Goal: Information Seeking & Learning: Find specific page/section

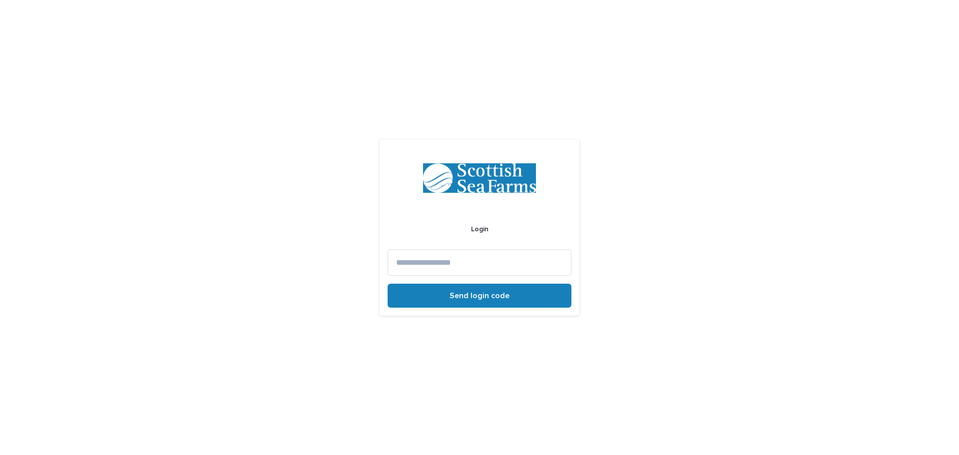
click at [471, 261] on input at bounding box center [480, 262] width 184 height 26
type input "**********"
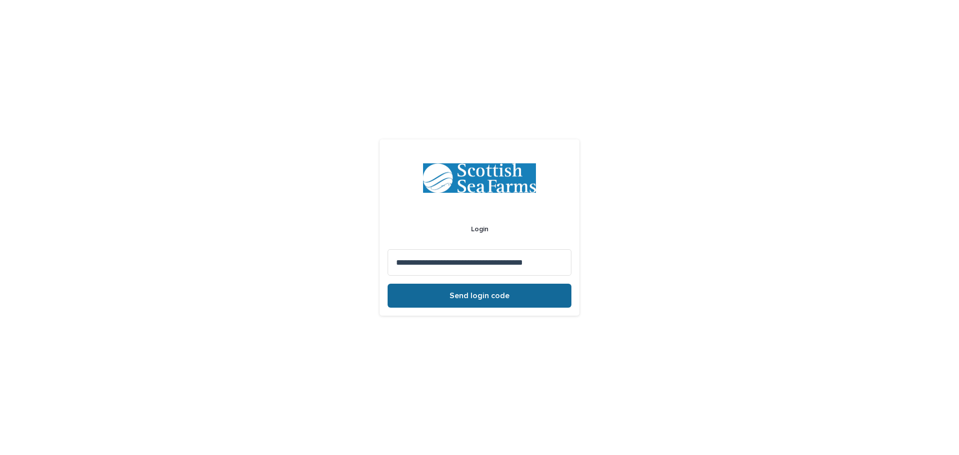
click at [437, 298] on button "Send login code" at bounding box center [480, 296] width 184 height 24
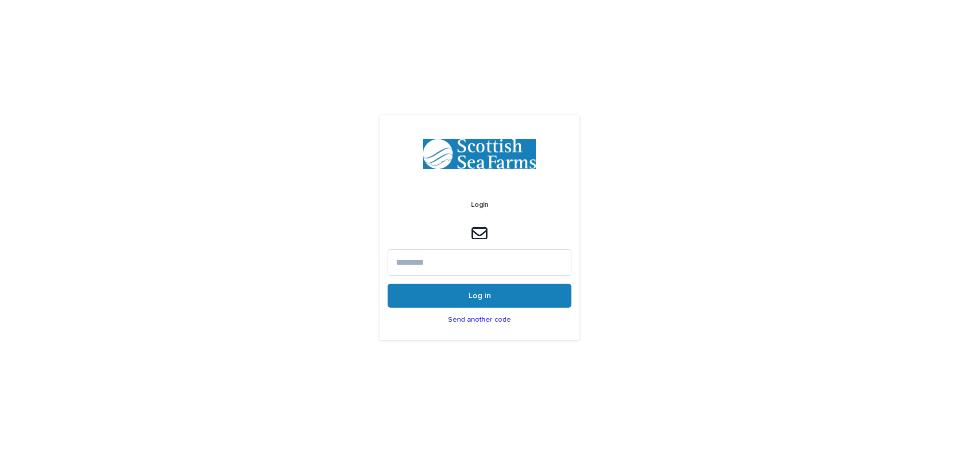
click at [519, 264] on input at bounding box center [480, 262] width 184 height 26
paste input "******"
click at [500, 303] on button "Log in" at bounding box center [480, 296] width 184 height 24
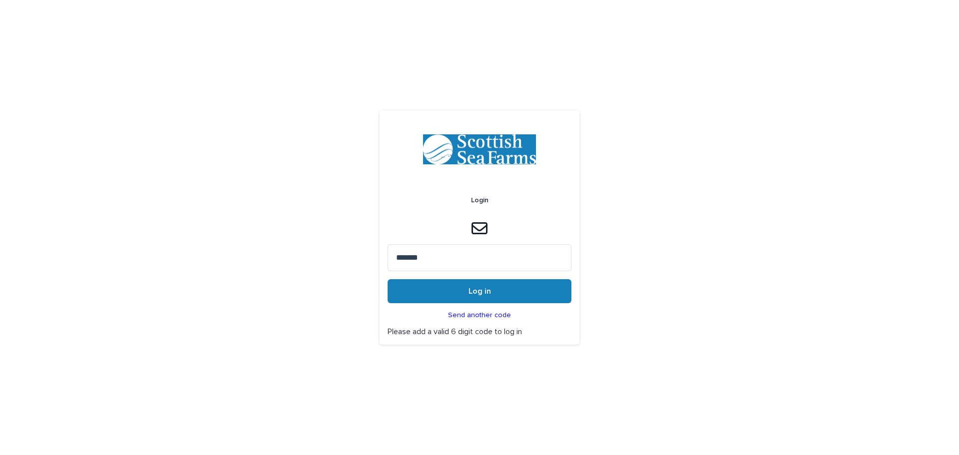
click at [464, 254] on input "******" at bounding box center [480, 257] width 184 height 26
type input "******"
click at [458, 286] on button "Log in" at bounding box center [480, 291] width 184 height 24
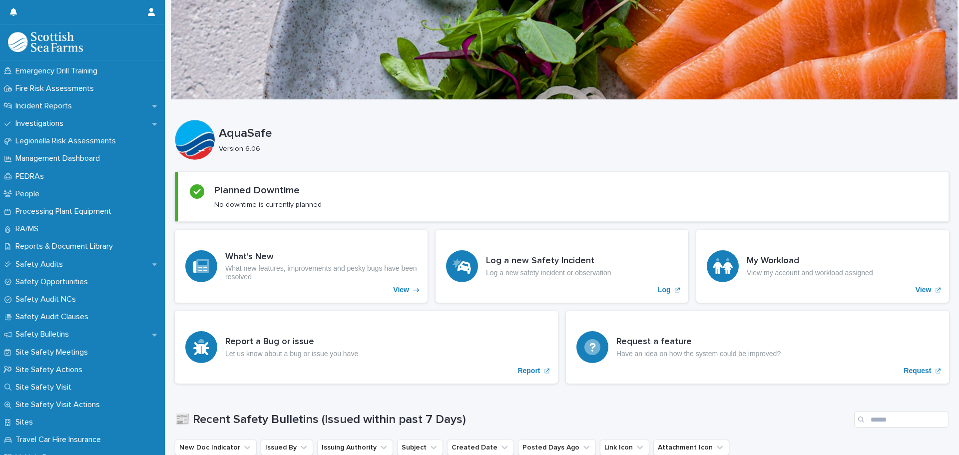
scroll to position [400, 0]
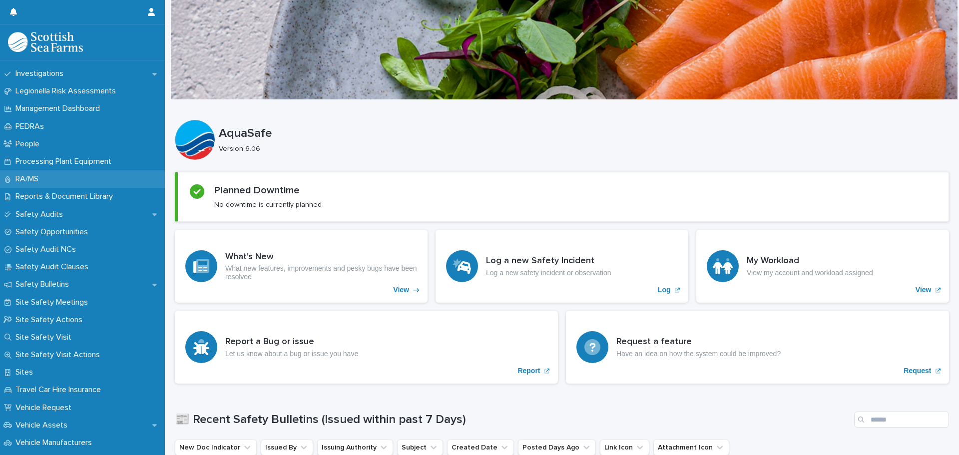
click at [69, 181] on div "RA/MS" at bounding box center [82, 178] width 165 height 17
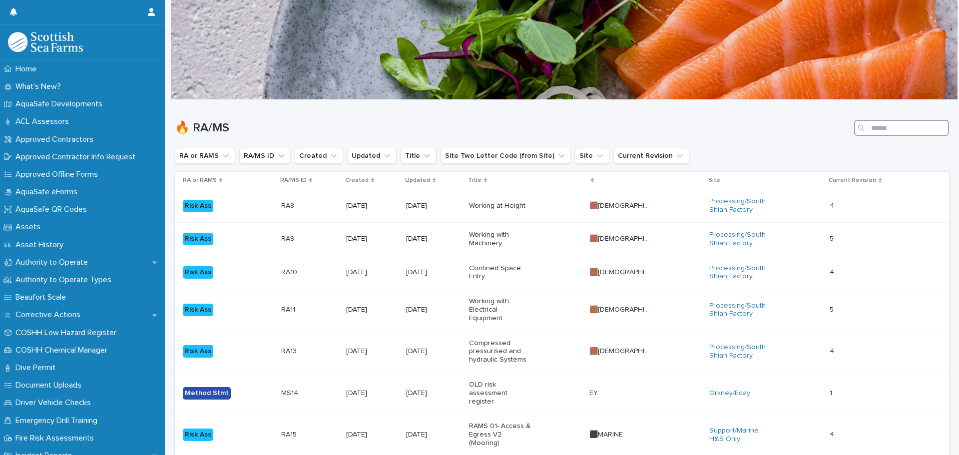
click at [890, 122] on input "Search" at bounding box center [901, 128] width 95 height 16
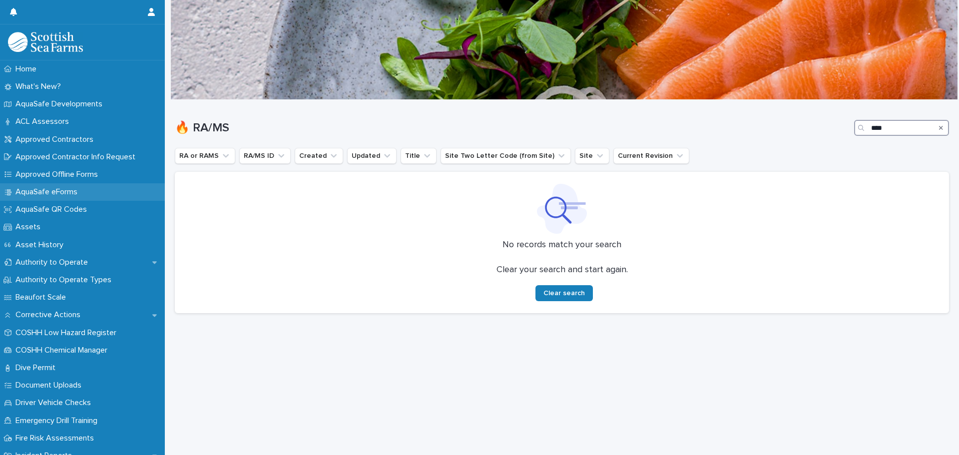
type input "****"
click at [94, 187] on div "AquaSafe eForms" at bounding box center [82, 191] width 165 height 17
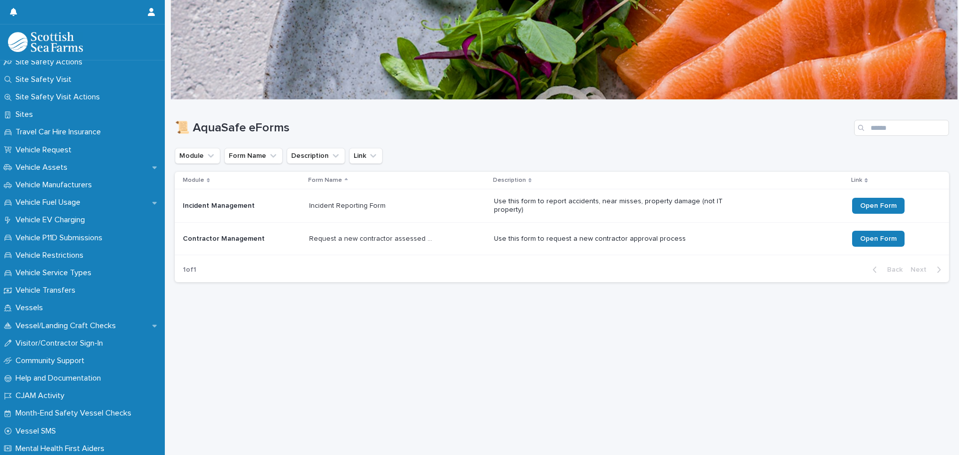
scroll to position [660, 0]
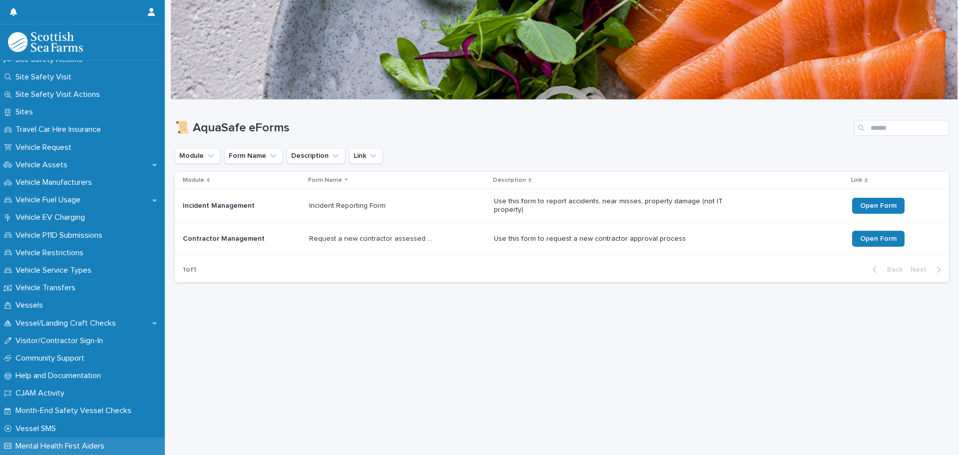
click at [90, 440] on div "Mental Health First Aiders" at bounding box center [82, 445] width 165 height 17
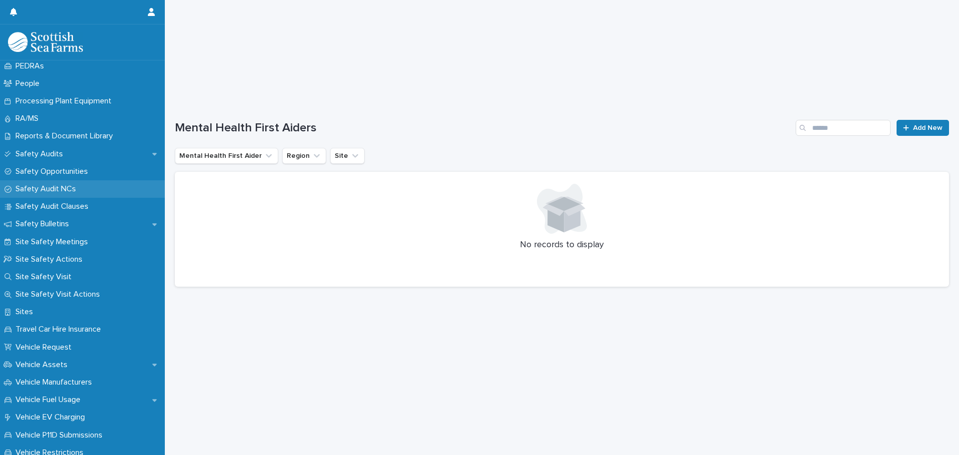
scroll to position [410, 0]
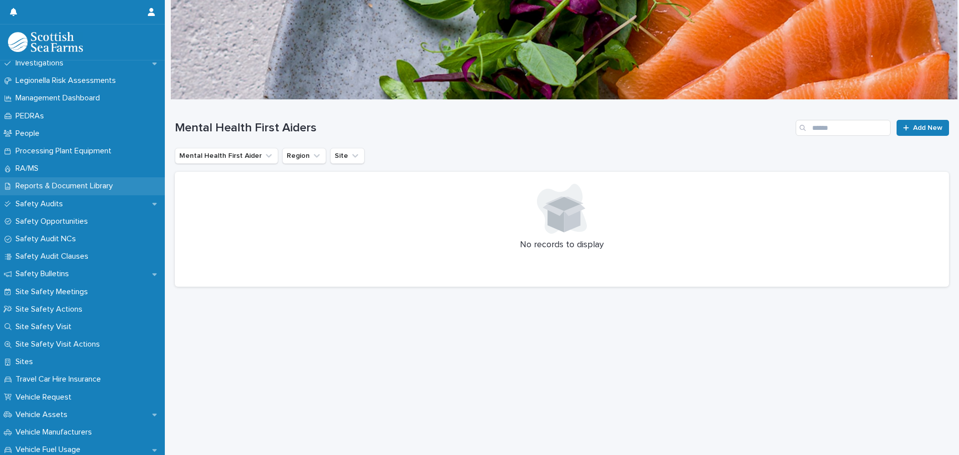
click at [88, 190] on p "Reports & Document Library" at bounding box center [65, 185] width 109 height 9
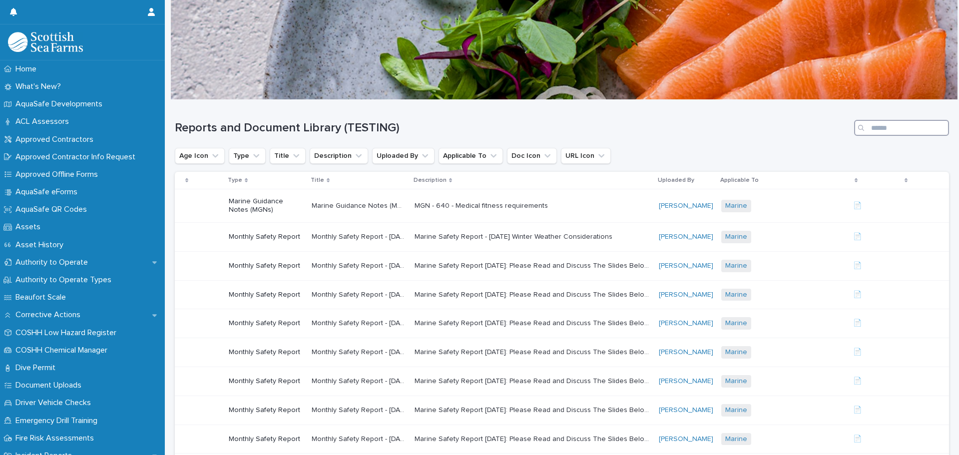
click at [897, 125] on input "Search" at bounding box center [901, 128] width 95 height 16
type input "****"
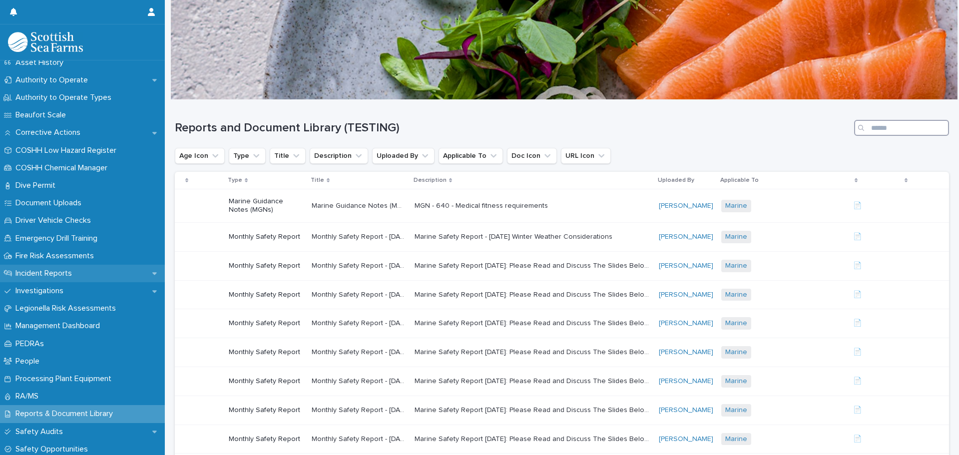
scroll to position [200, 0]
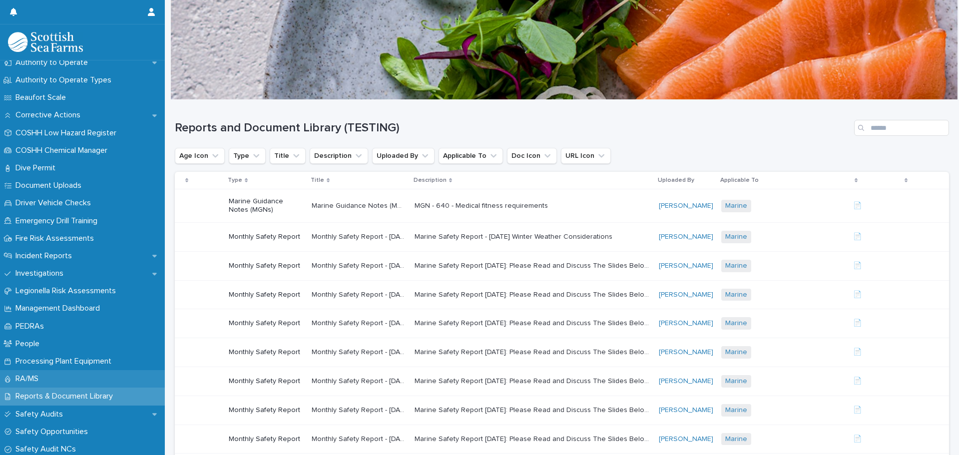
click at [104, 378] on div "RA/MS" at bounding box center [82, 378] width 165 height 17
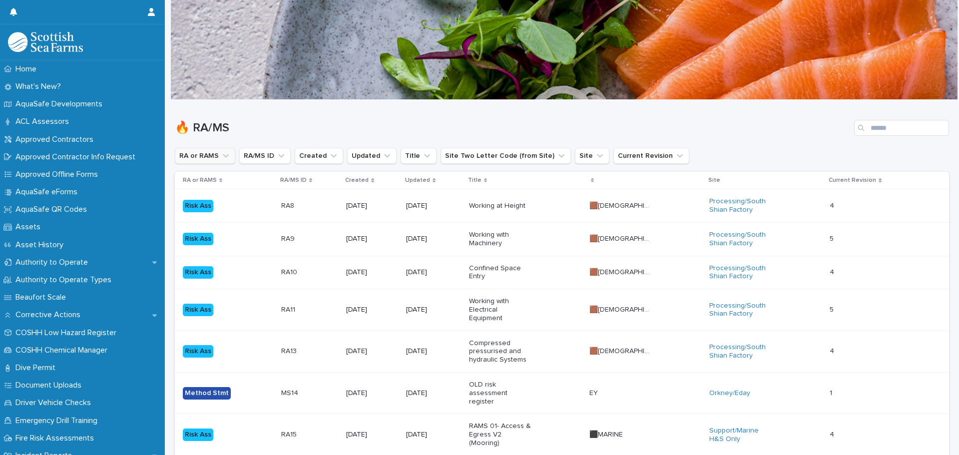
click at [209, 159] on button "RA or RAMS" at bounding box center [205, 156] width 60 height 16
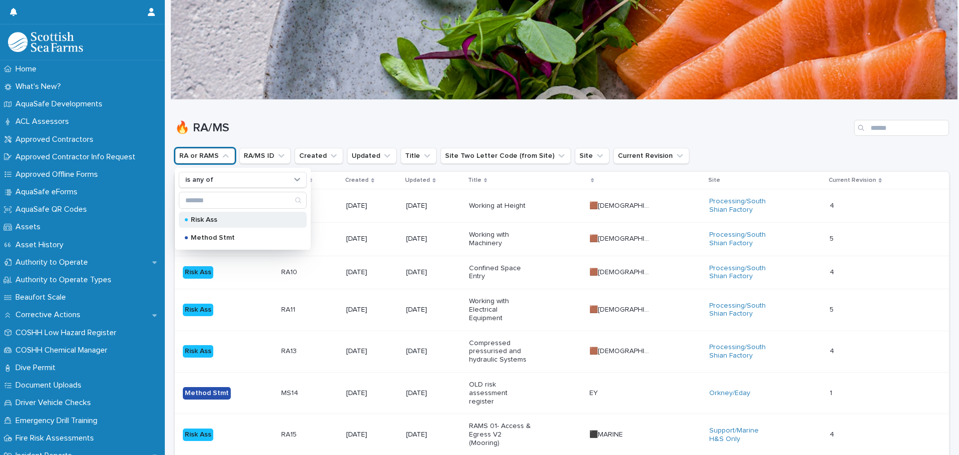
click at [215, 216] on div "Risk Ass" at bounding box center [243, 220] width 128 height 16
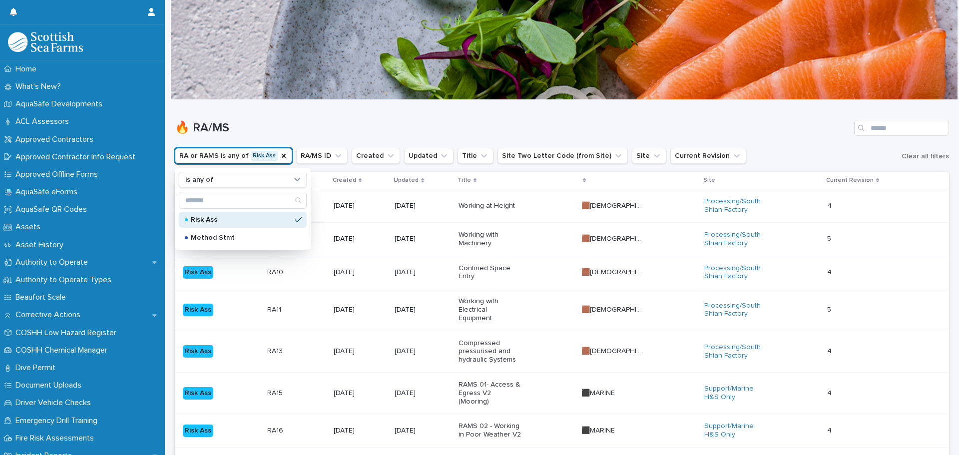
click at [349, 123] on h1 "🔥 RA/MS" at bounding box center [512, 128] width 675 height 14
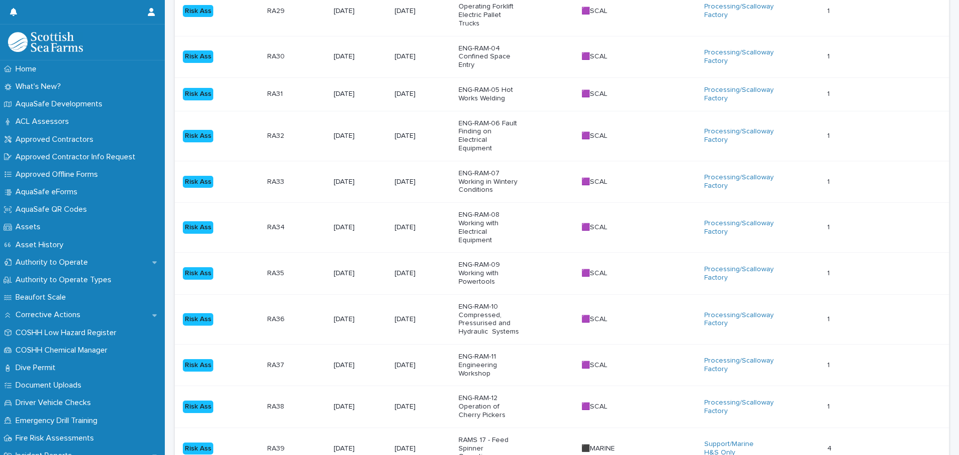
scroll to position [949, 0]
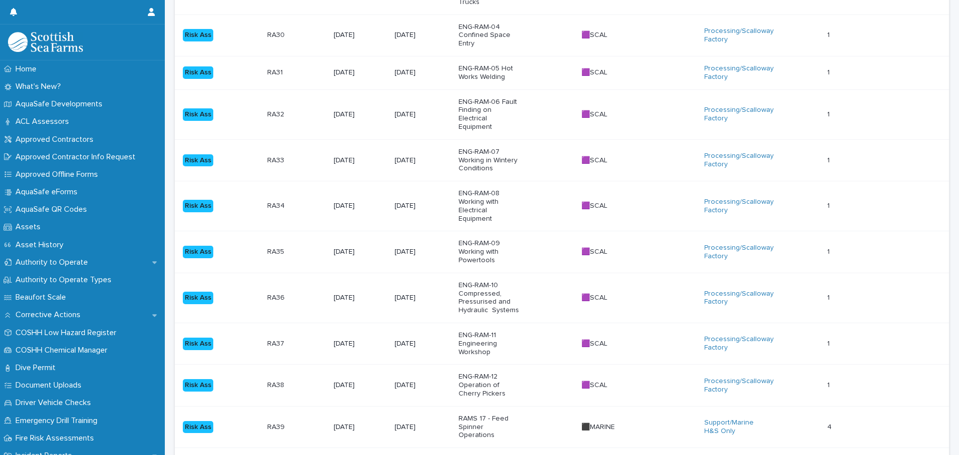
click at [917, 454] on span "Next" at bounding box center [921, 462] width 22 height 7
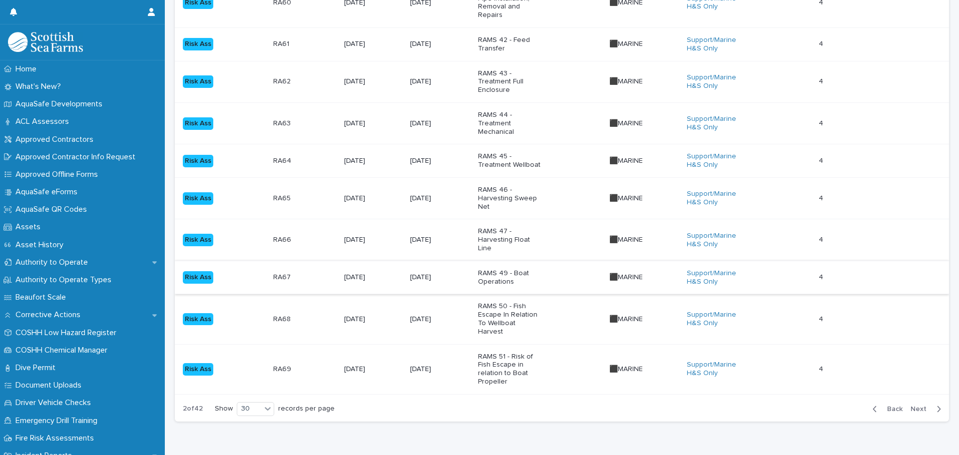
scroll to position [1068, 0]
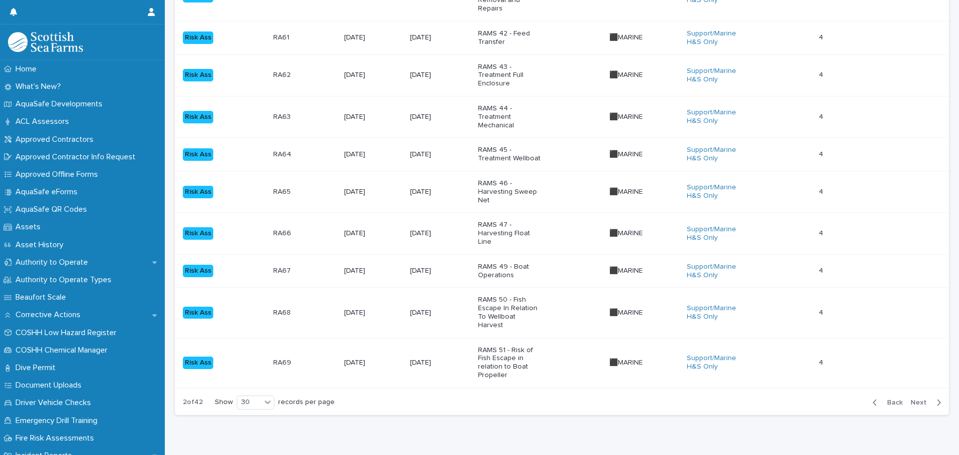
click at [911, 399] on span "Next" at bounding box center [921, 402] width 22 height 7
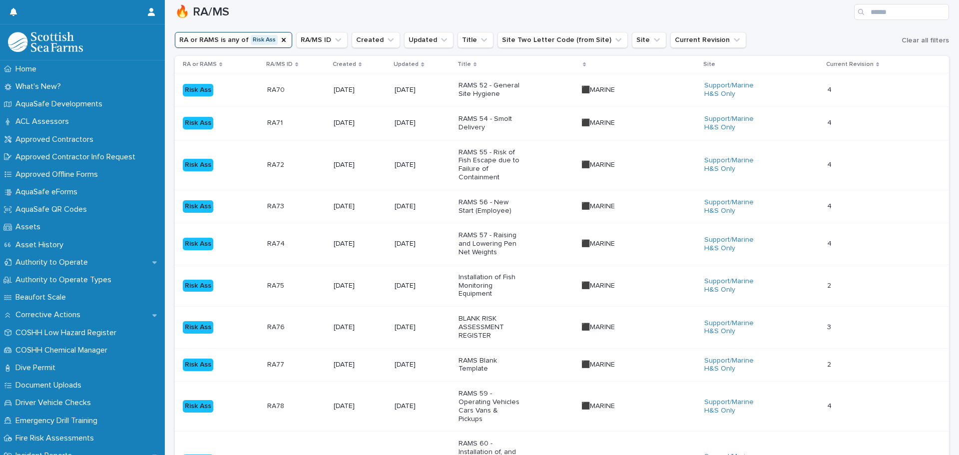
scroll to position [114, 0]
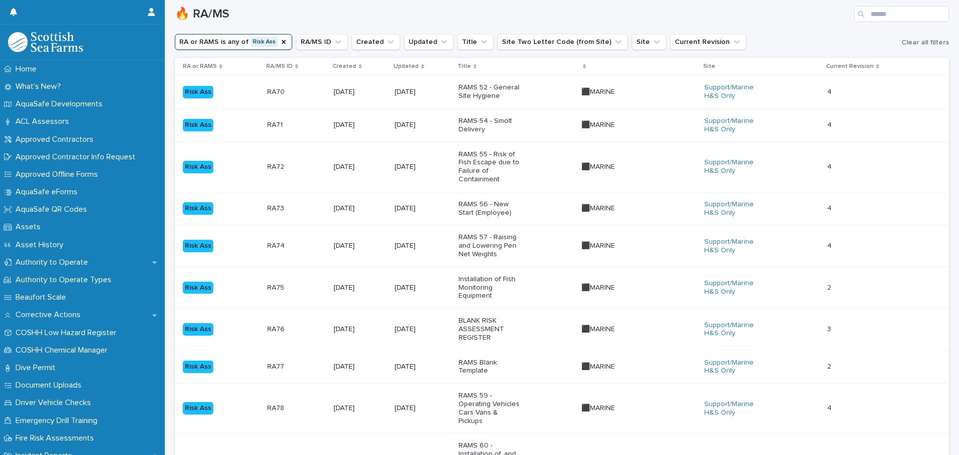
drag, startPoint x: 450, startPoint y: 364, endPoint x: 799, endPoint y: 41, distance: 475.0
click at [801, 41] on div "RA or RAMS is any of Risk Ass RA/MS ID Created Updated Title Site Two Letter Co…" at bounding box center [562, 42] width 774 height 16
click at [432, 365] on p "21/10/2024" at bounding box center [423, 367] width 56 height 8
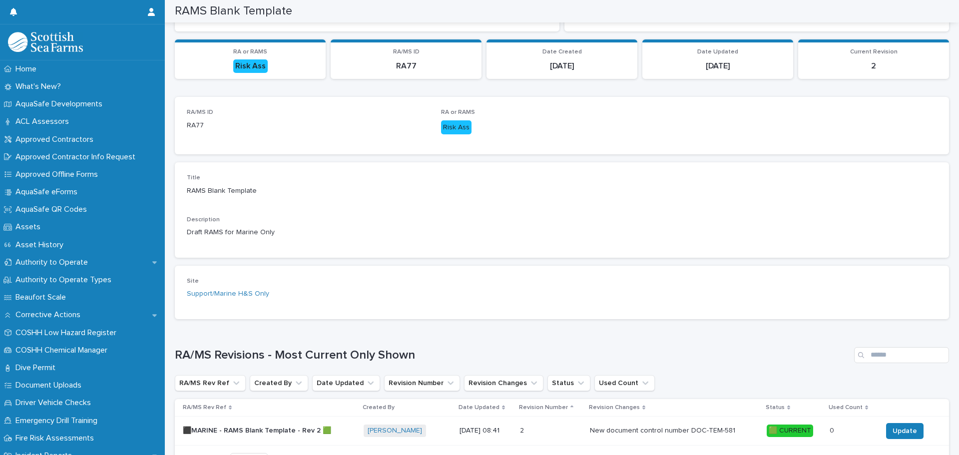
scroll to position [166, 0]
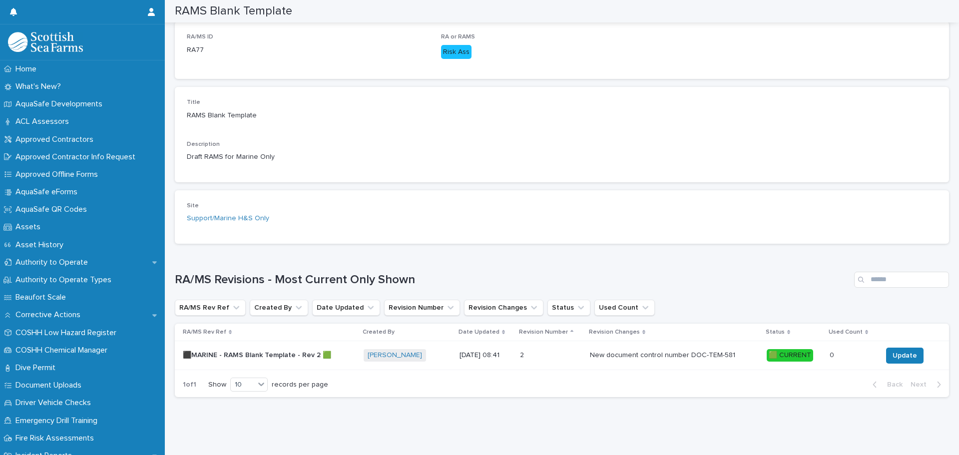
click at [256, 351] on p "⬛MARINE - RAMS Blank Template - Rev 2 🟩" at bounding box center [258, 354] width 150 height 10
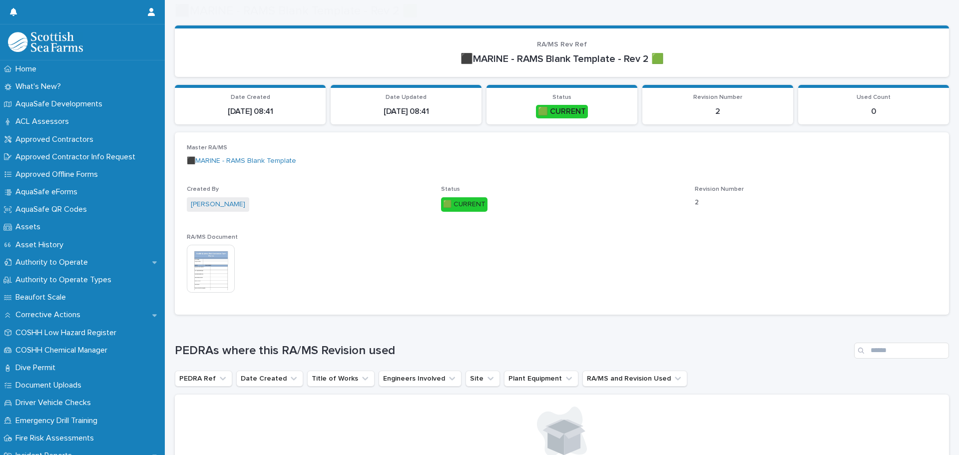
scroll to position [167, 0]
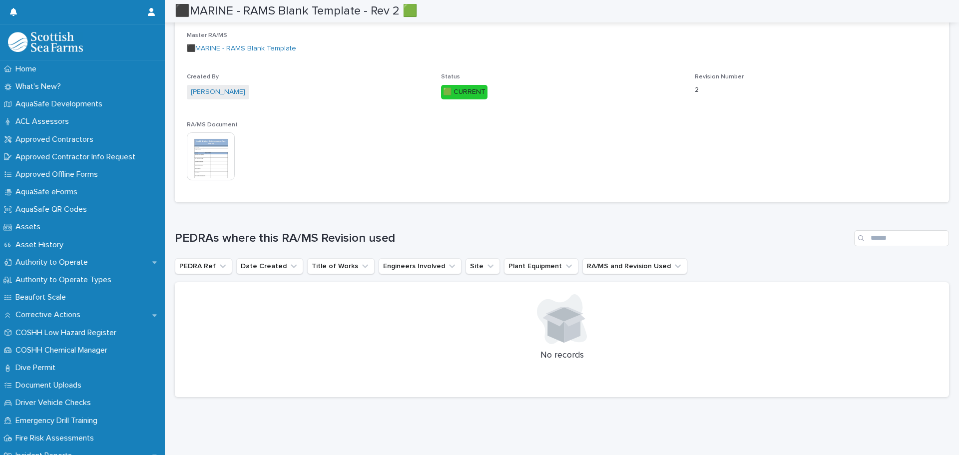
click at [204, 148] on img at bounding box center [211, 156] width 48 height 48
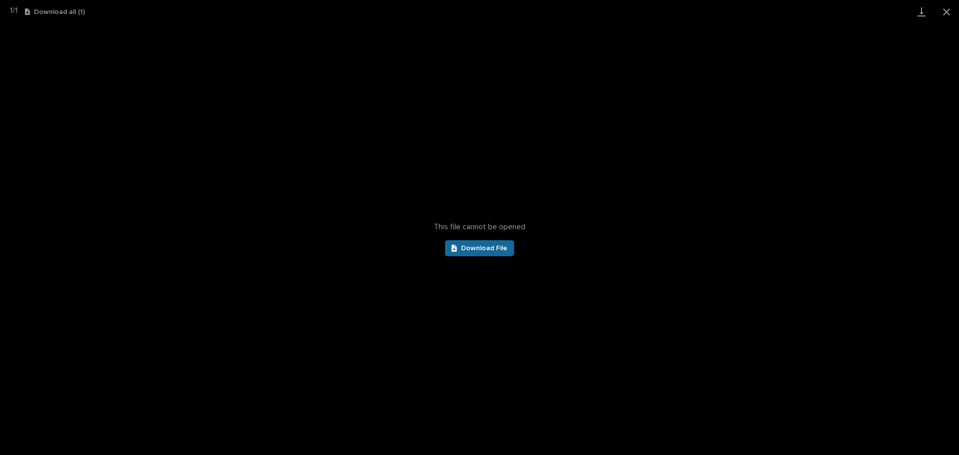
click at [459, 249] on div at bounding box center [455, 248] width 9 height 7
click at [949, 16] on button "Close gallery" at bounding box center [946, 11] width 25 height 23
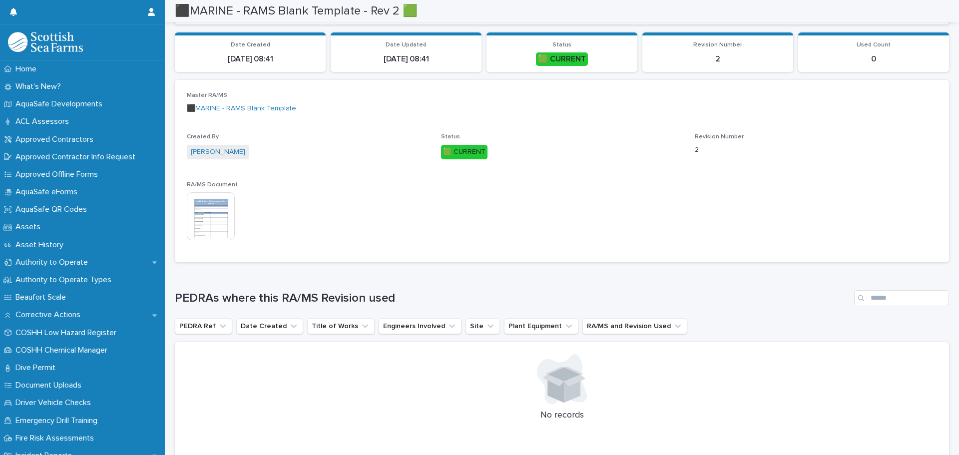
scroll to position [0, 0]
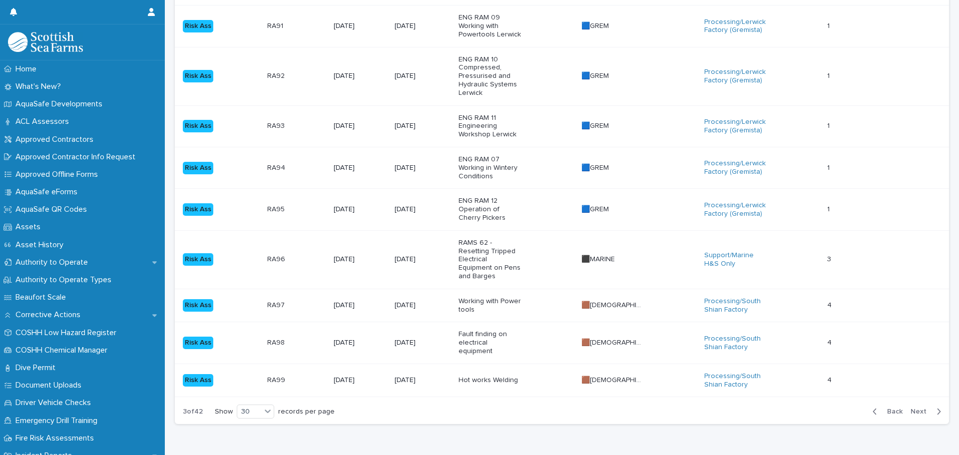
scroll to position [1076, 0]
click at [913, 398] on div "Back Next" at bounding box center [906, 410] width 84 height 25
click at [914, 407] on span "Next" at bounding box center [921, 410] width 22 height 7
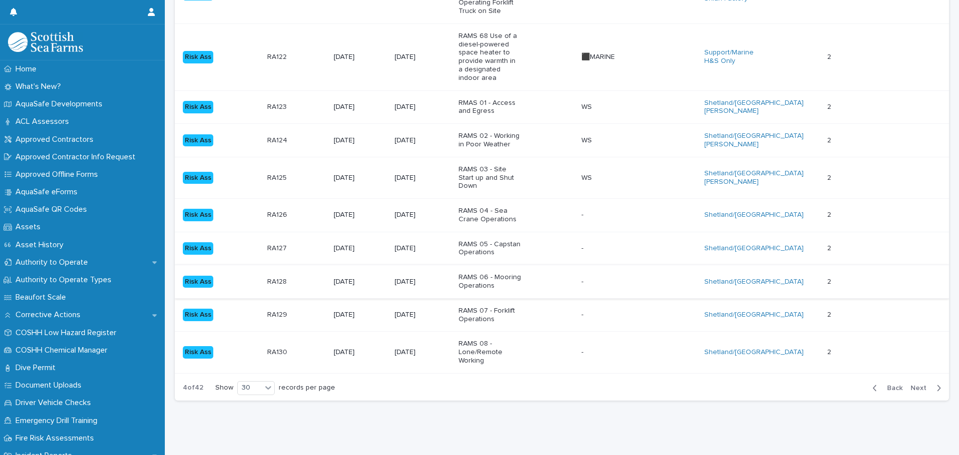
scroll to position [1206, 0]
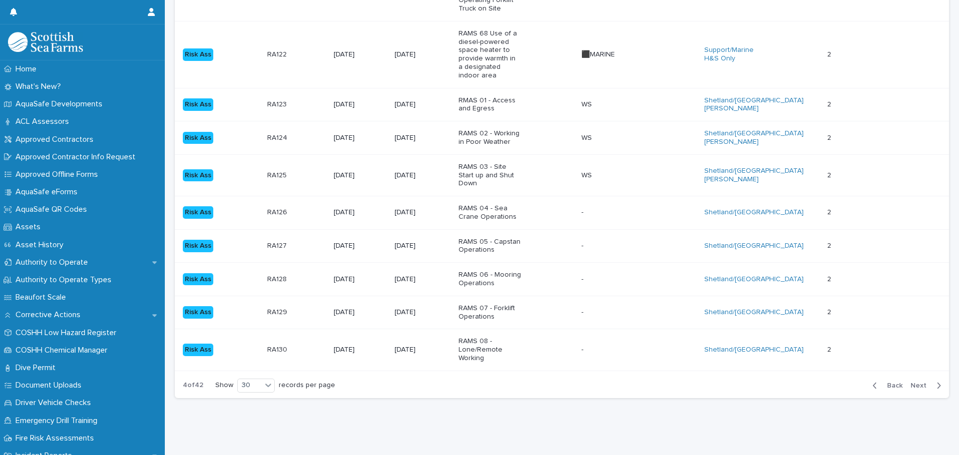
click at [913, 382] on span "Next" at bounding box center [921, 385] width 22 height 7
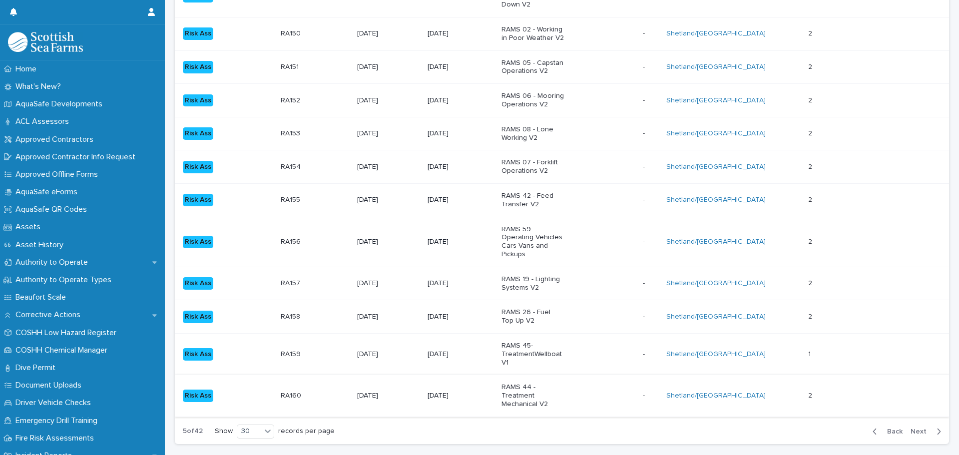
scroll to position [968, 0]
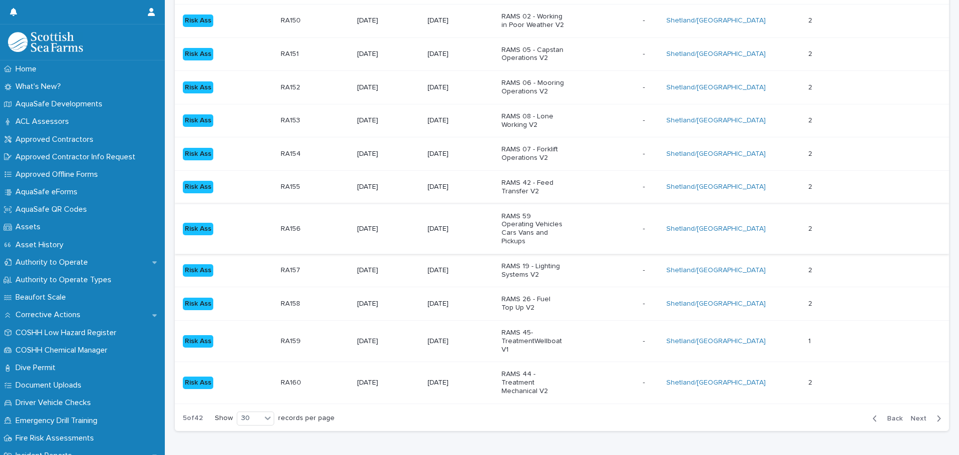
drag, startPoint x: 921, startPoint y: 428, endPoint x: 939, endPoint y: 259, distance: 170.3
click at [921, 422] on span "Next" at bounding box center [921, 418] width 22 height 7
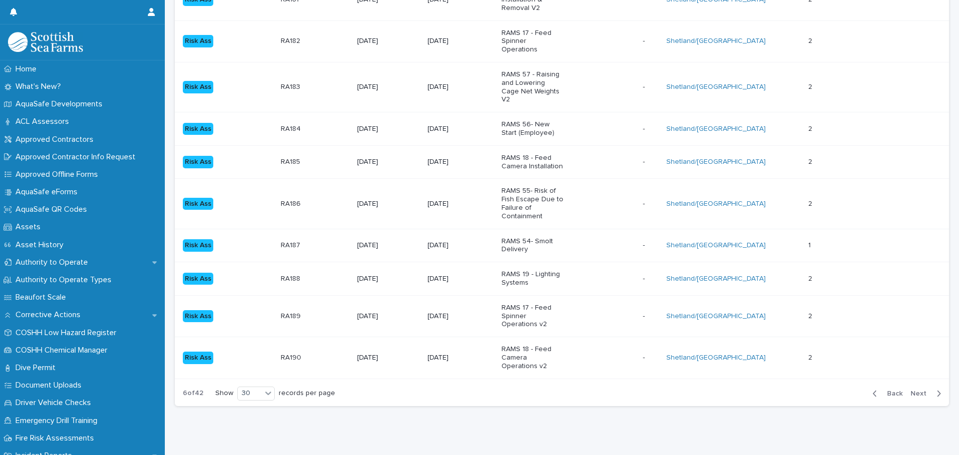
scroll to position [1047, 0]
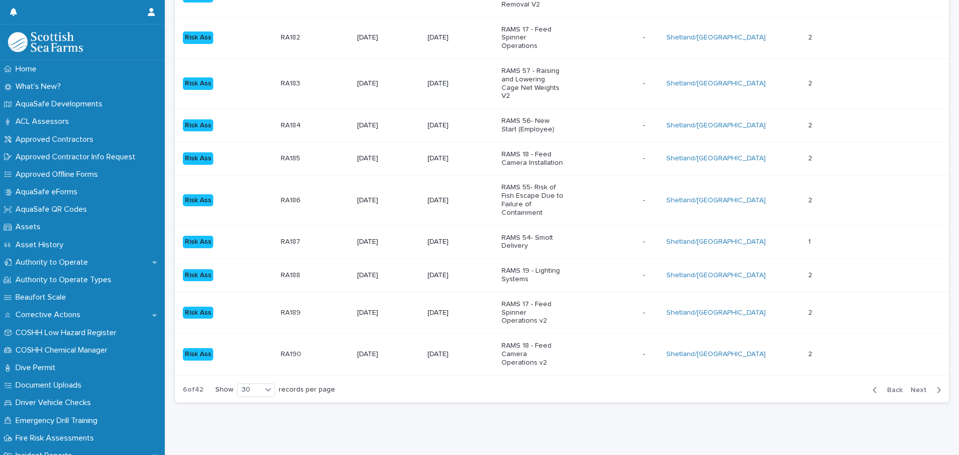
click at [914, 394] on span "Next" at bounding box center [921, 390] width 22 height 7
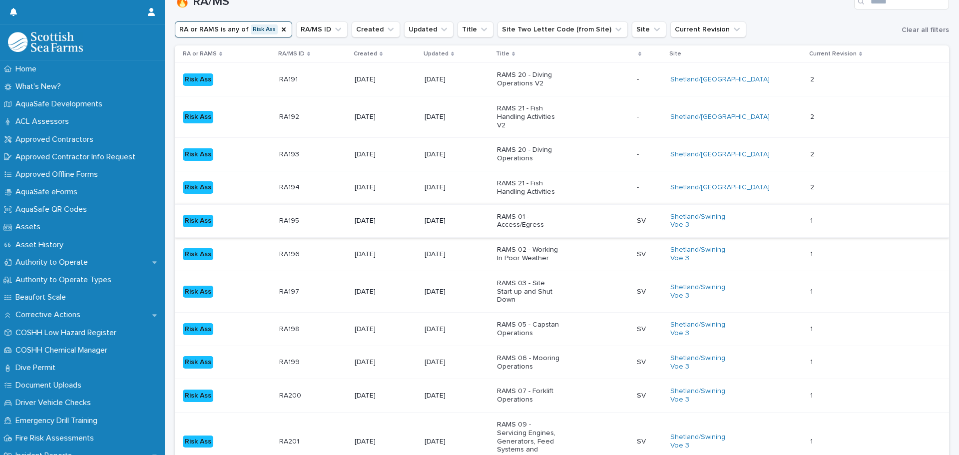
scroll to position [925, 0]
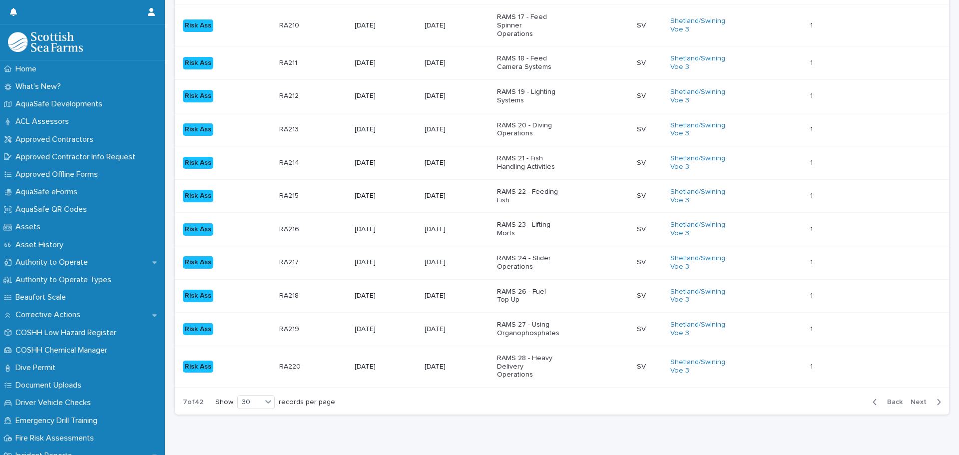
drag, startPoint x: 859, startPoint y: 176, endPoint x: 823, endPoint y: 433, distance: 259.8
click at [910, 399] on span "Next" at bounding box center [921, 402] width 22 height 7
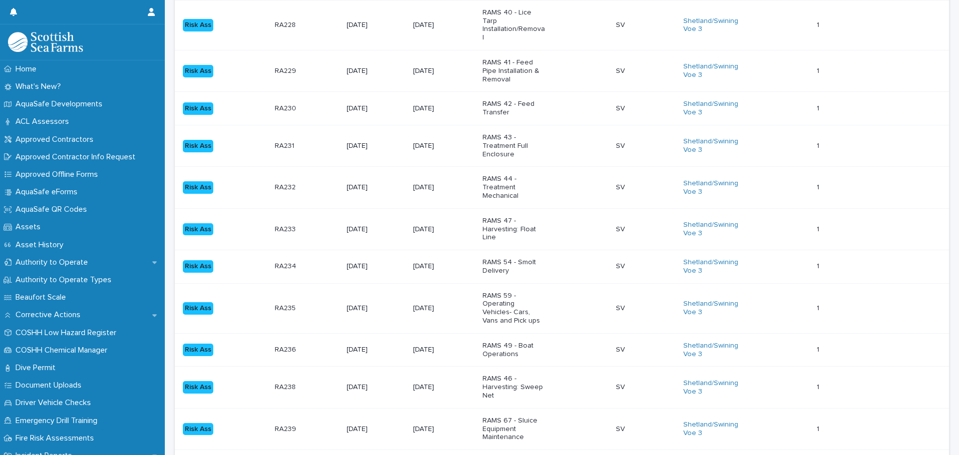
scroll to position [967, 0]
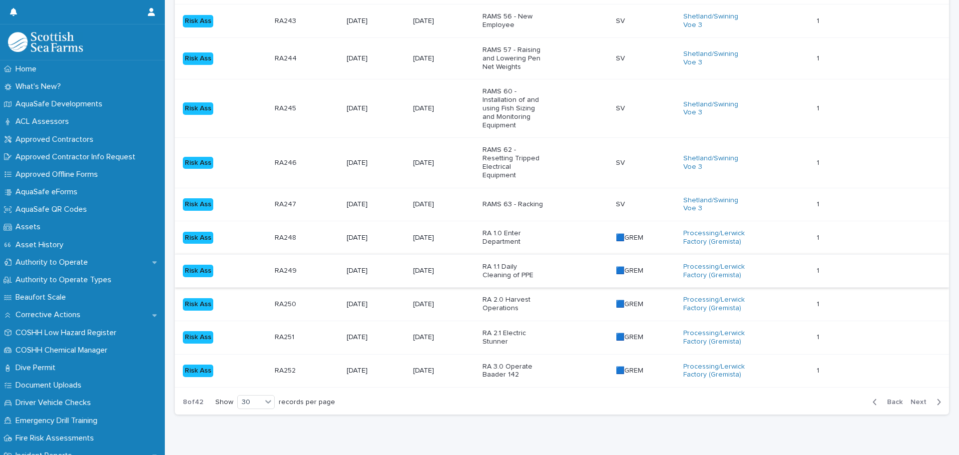
drag, startPoint x: 845, startPoint y: 13, endPoint x: 813, endPoint y: 251, distance: 239.4
click at [910, 399] on span "Next" at bounding box center [921, 402] width 22 height 7
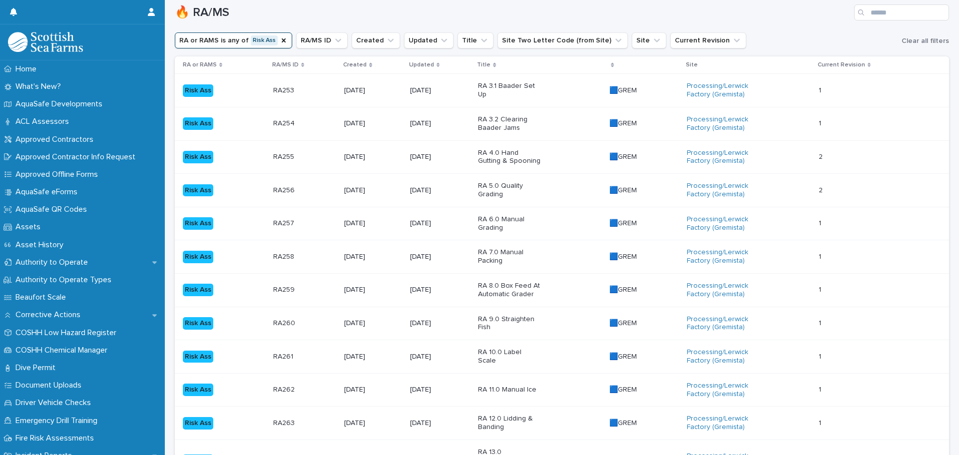
scroll to position [842, 0]
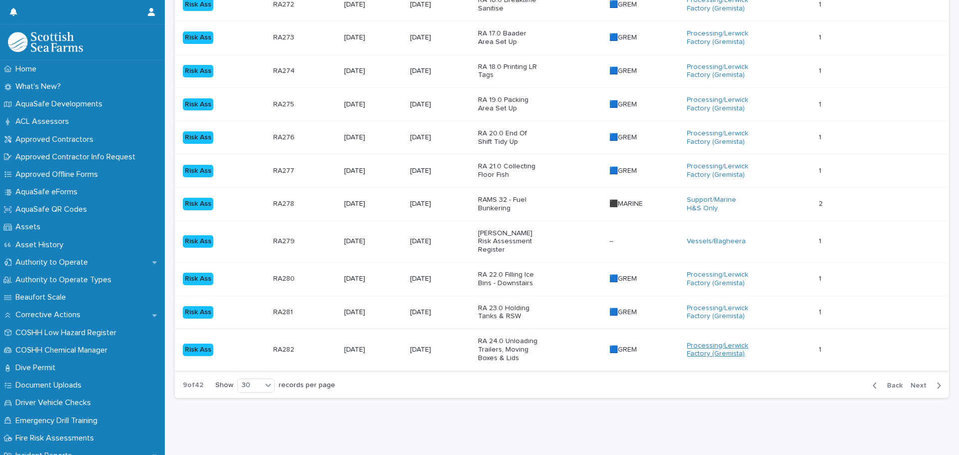
drag, startPoint x: 698, startPoint y: 223, endPoint x: 730, endPoint y: 335, distance: 116.5
click at [924, 382] on span "Next" at bounding box center [921, 385] width 22 height 7
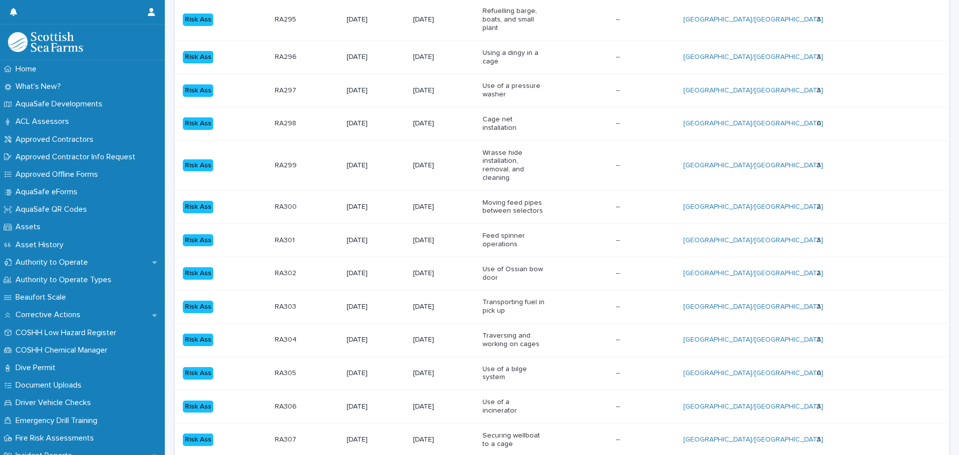
scroll to position [854, 0]
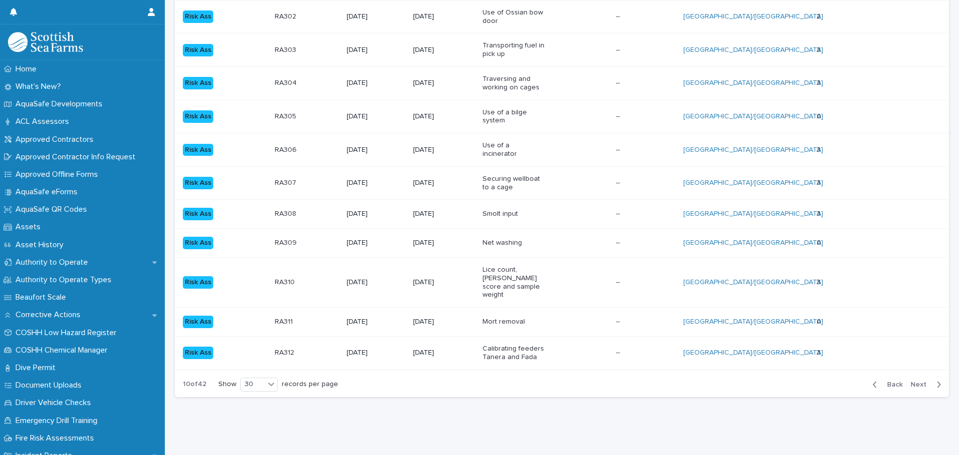
click at [907, 372] on div "Back Next" at bounding box center [906, 384] width 84 height 25
click at [912, 381] on span "Next" at bounding box center [921, 384] width 22 height 7
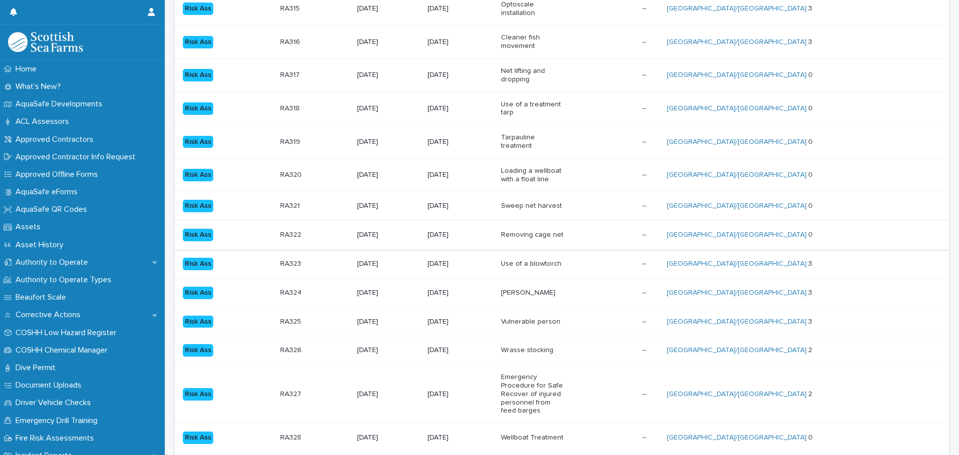
scroll to position [260, 0]
click at [519, 330] on div "Vulnerable person" at bounding box center [567, 321] width 133 height 16
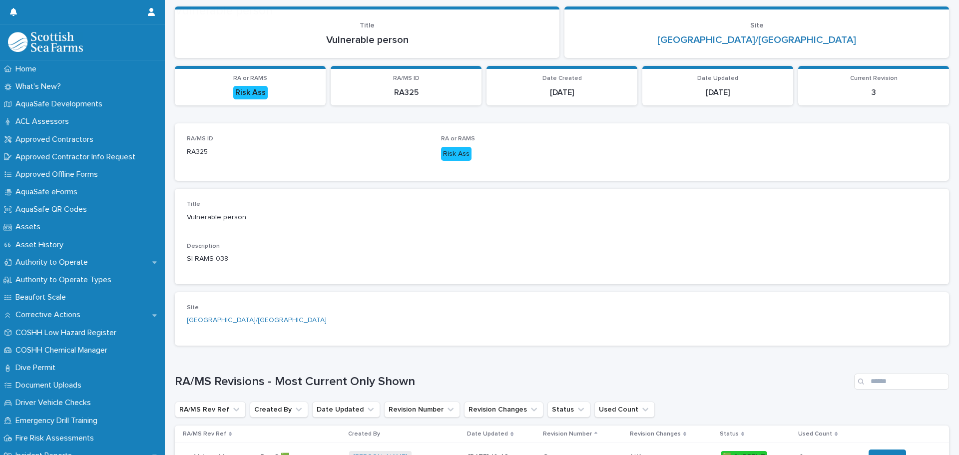
scroll to position [100, 0]
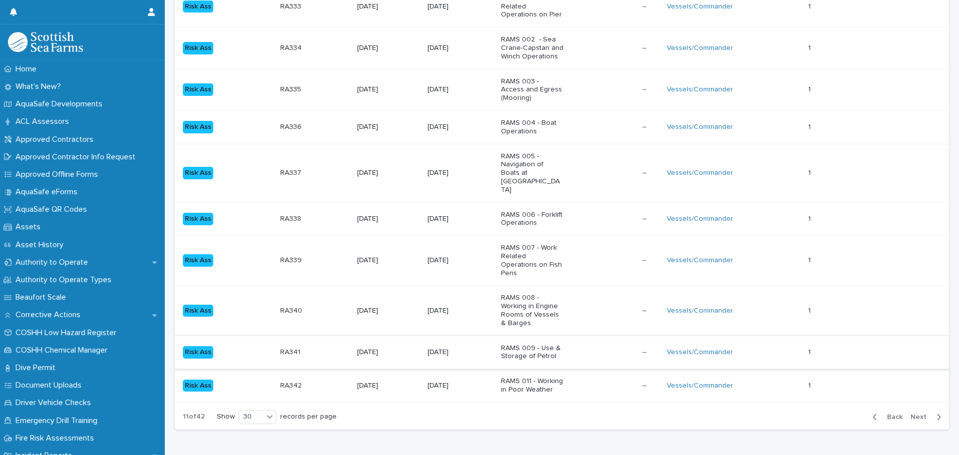
scroll to position [934, 0]
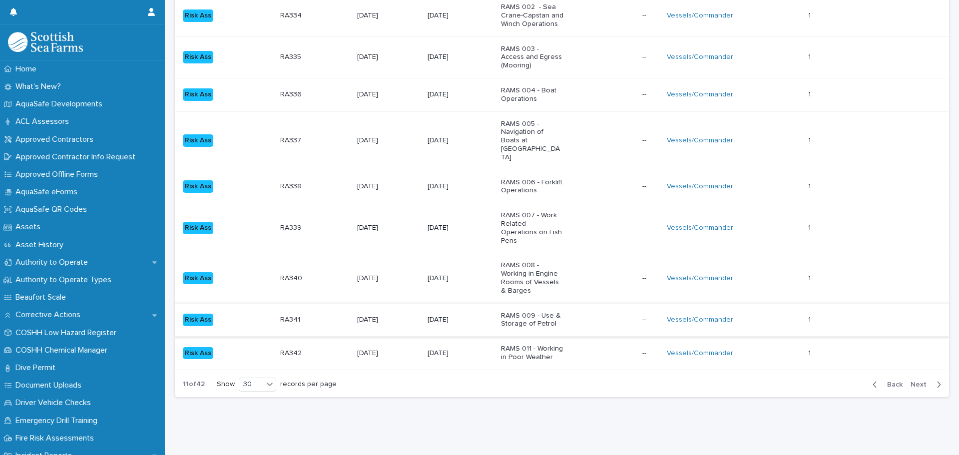
drag, startPoint x: 552, startPoint y: 93, endPoint x: 575, endPoint y: 297, distance: 205.1
click at [906, 380] on button "Next" at bounding box center [927, 384] width 42 height 9
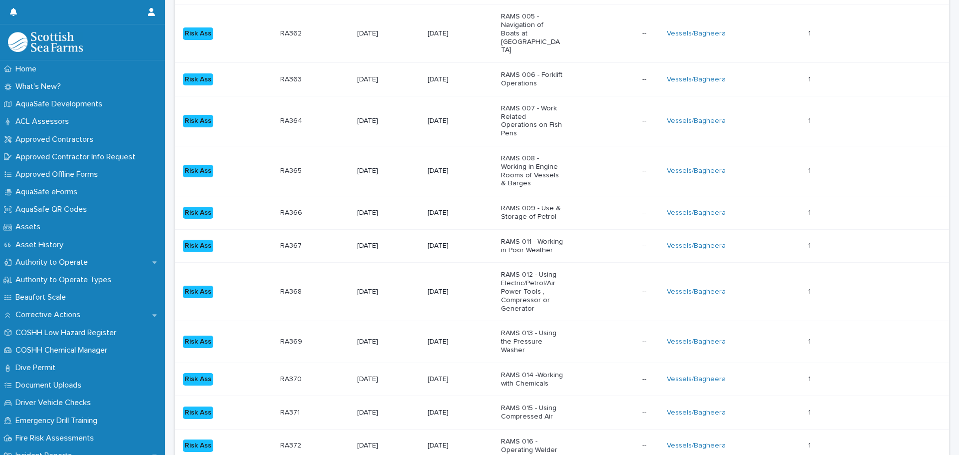
scroll to position [967, 0]
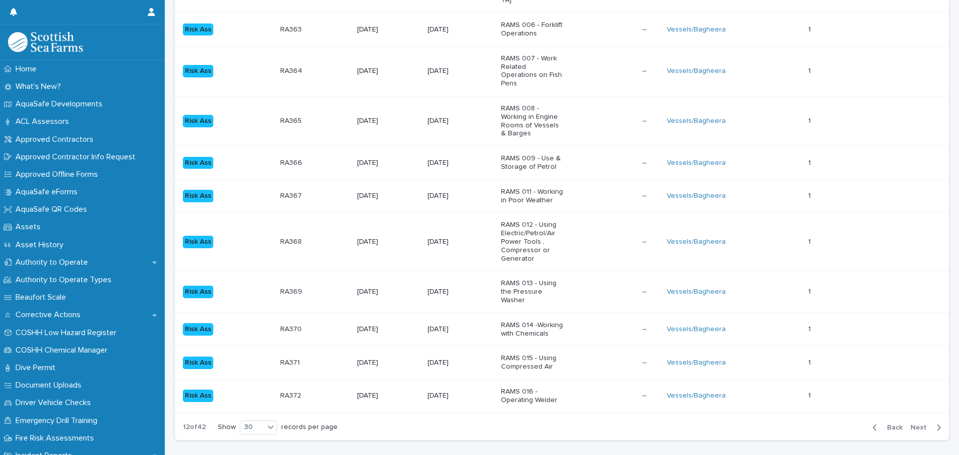
click at [910, 424] on span "Next" at bounding box center [921, 427] width 22 height 7
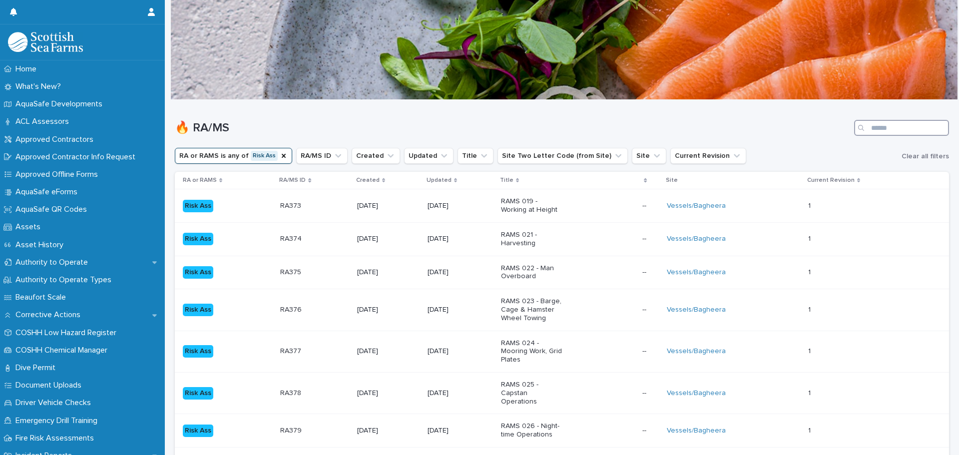
click at [892, 123] on input "Search" at bounding box center [901, 128] width 95 height 16
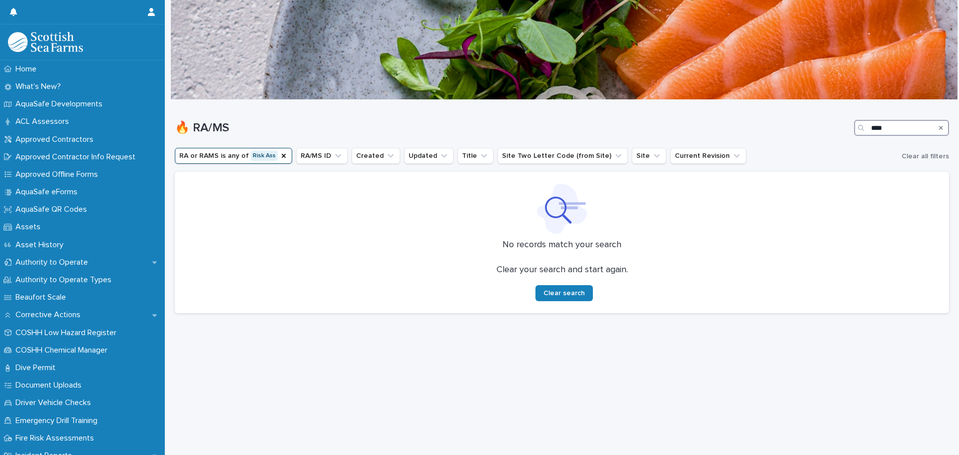
type input "****"
click at [936, 125] on div "Search" at bounding box center [941, 128] width 16 height 16
click at [939, 127] on icon "Search" at bounding box center [941, 128] width 4 height 6
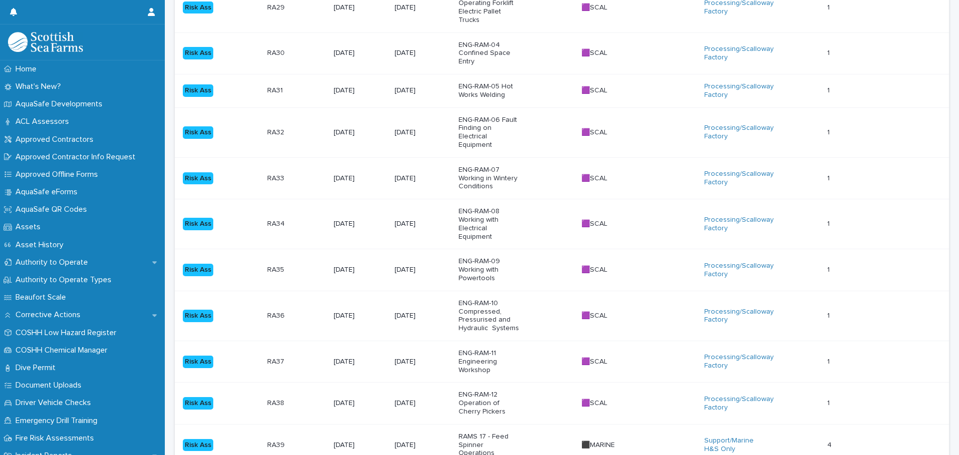
scroll to position [949, 0]
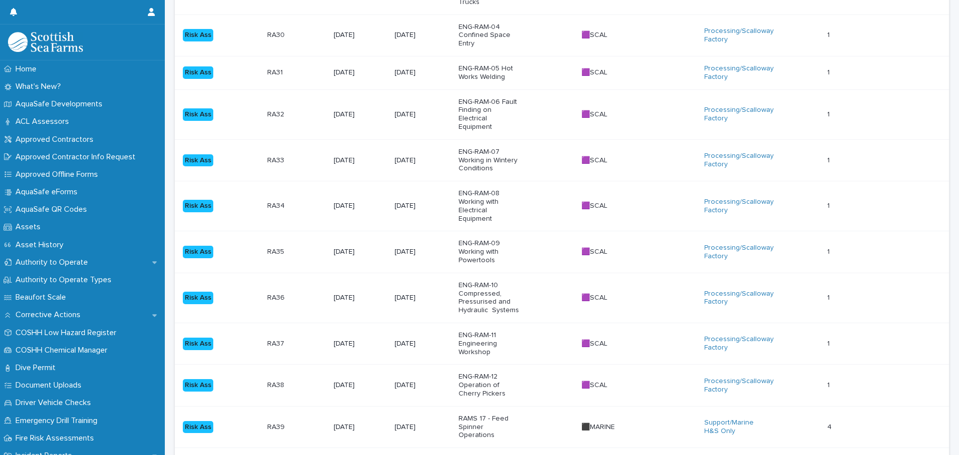
click at [910, 454] on span "Next" at bounding box center [921, 462] width 22 height 7
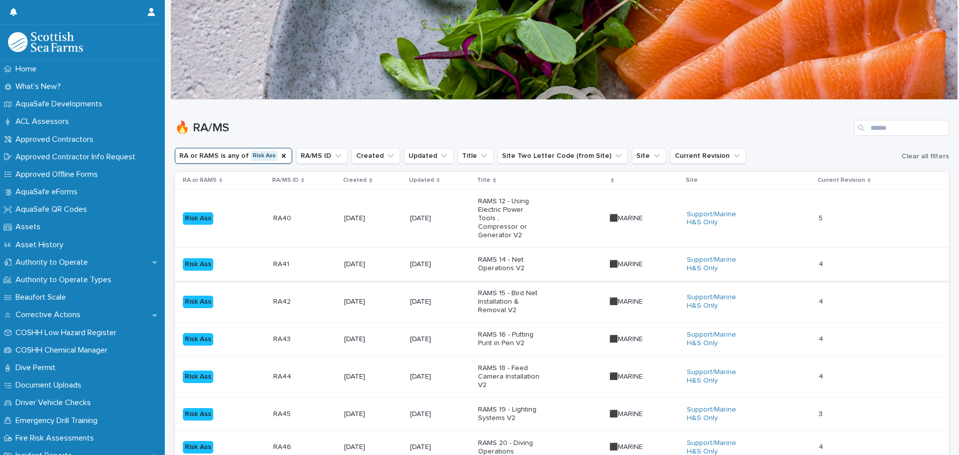
drag, startPoint x: 514, startPoint y: 398, endPoint x: 519, endPoint y: 157, distance: 240.8
click at [884, 126] on input "Search" at bounding box center [901, 128] width 95 height 16
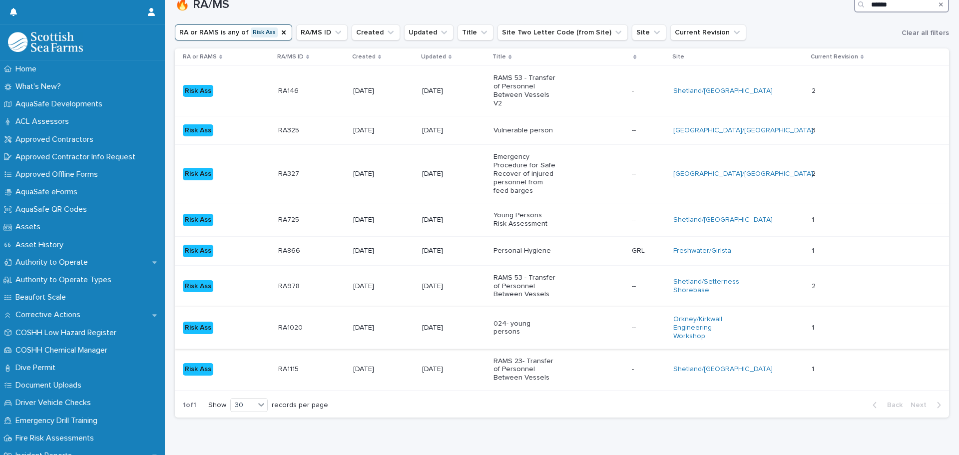
scroll to position [100, 0]
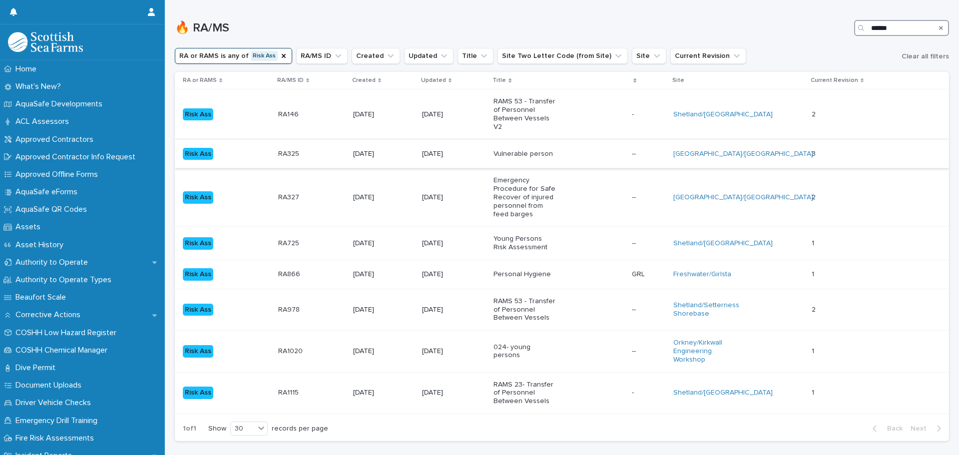
type input "******"
click at [552, 151] on div "Vulnerable person" at bounding box center [524, 153] width 62 height 10
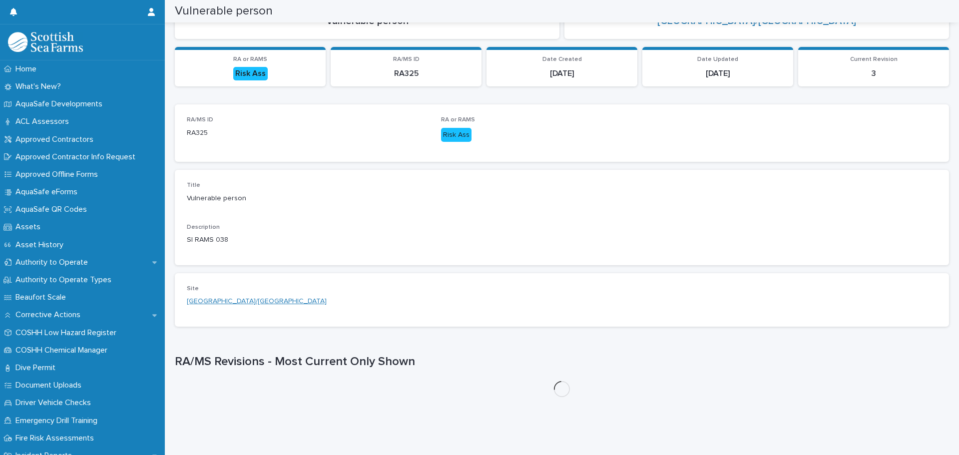
scroll to position [127, 0]
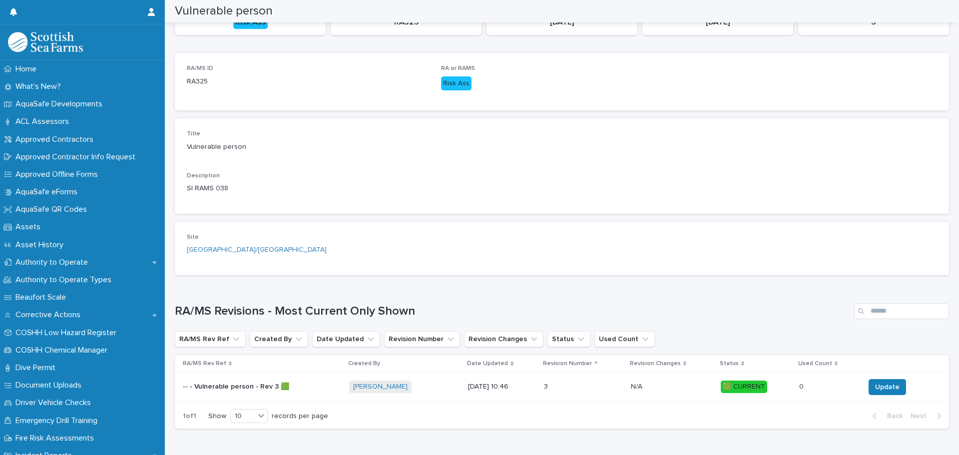
click at [349, 392] on span "[PERSON_NAME]" at bounding box center [380, 387] width 62 height 12
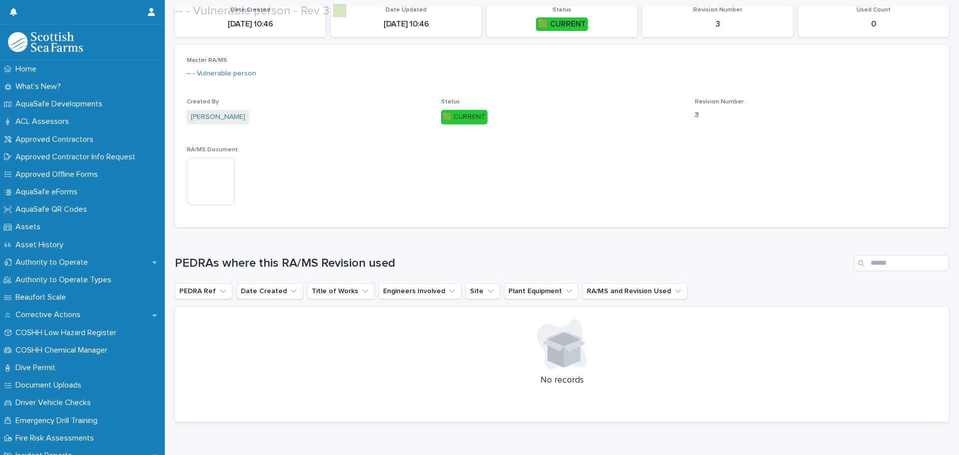
scroll to position [150, 0]
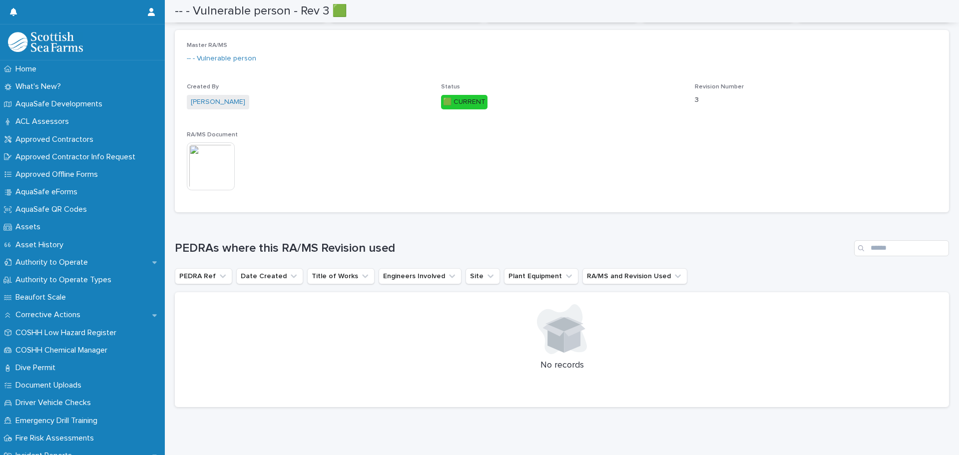
click at [187, 157] on img at bounding box center [211, 166] width 48 height 48
